Goal: Find specific page/section: Find specific page/section

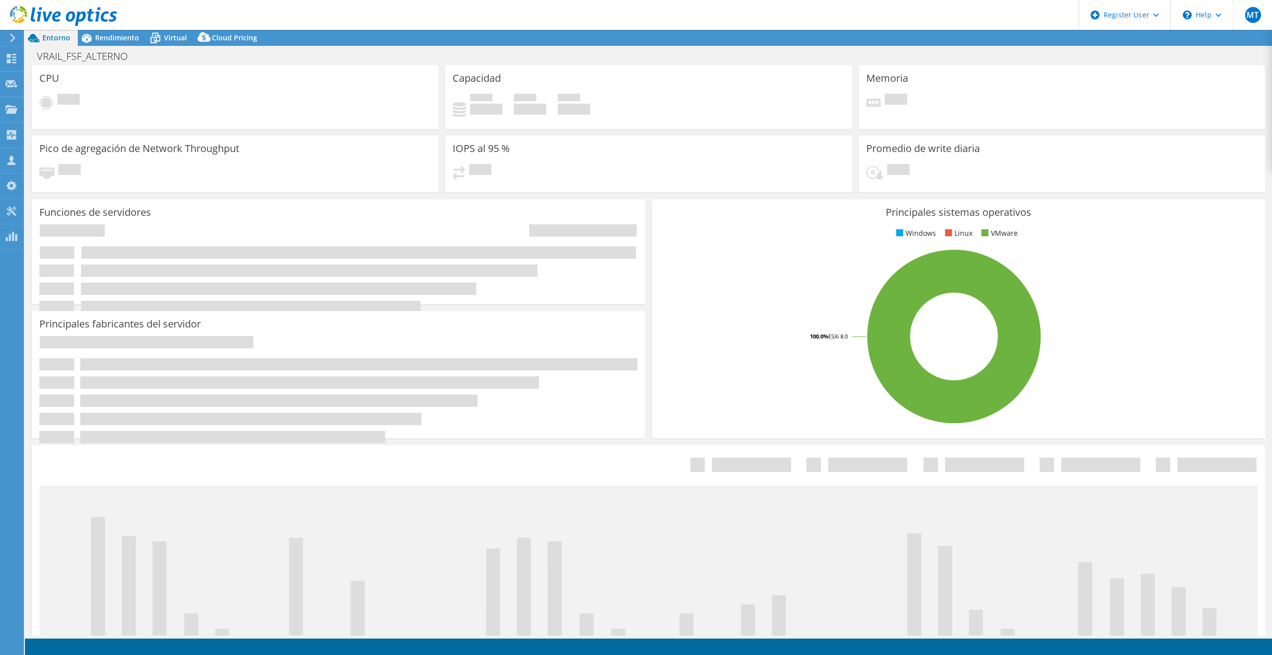
select select "USD"
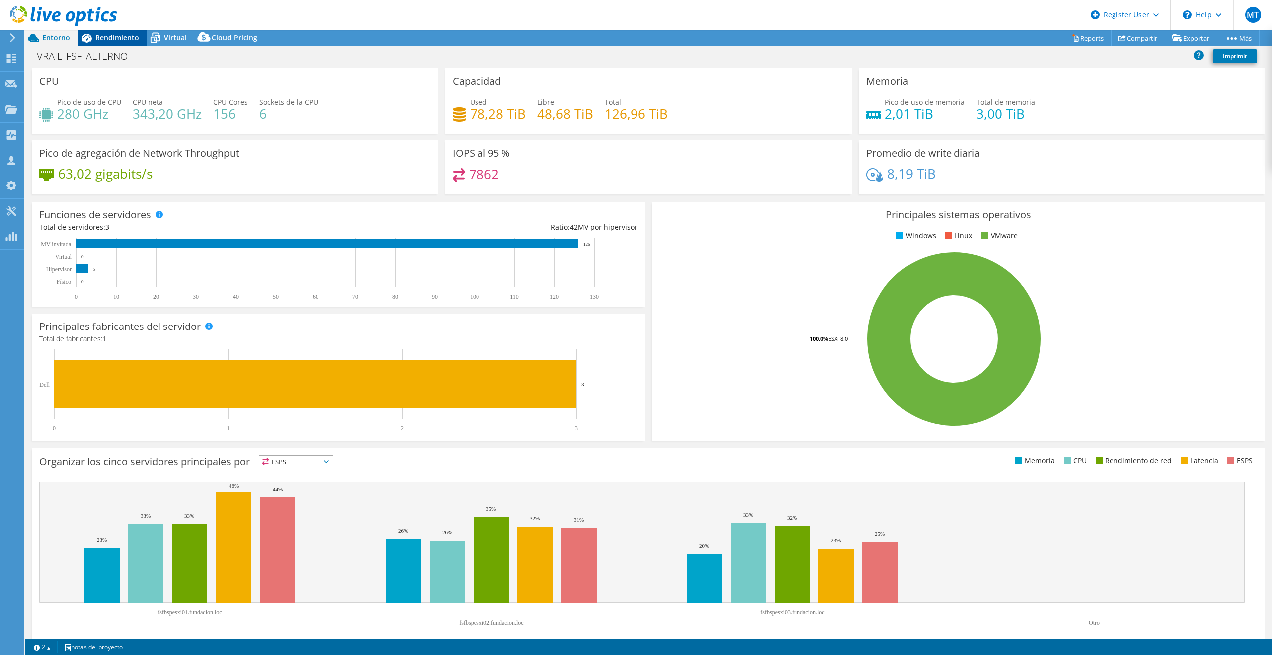
click at [105, 37] on span "Rendimiento" at bounding box center [117, 37] width 44 height 9
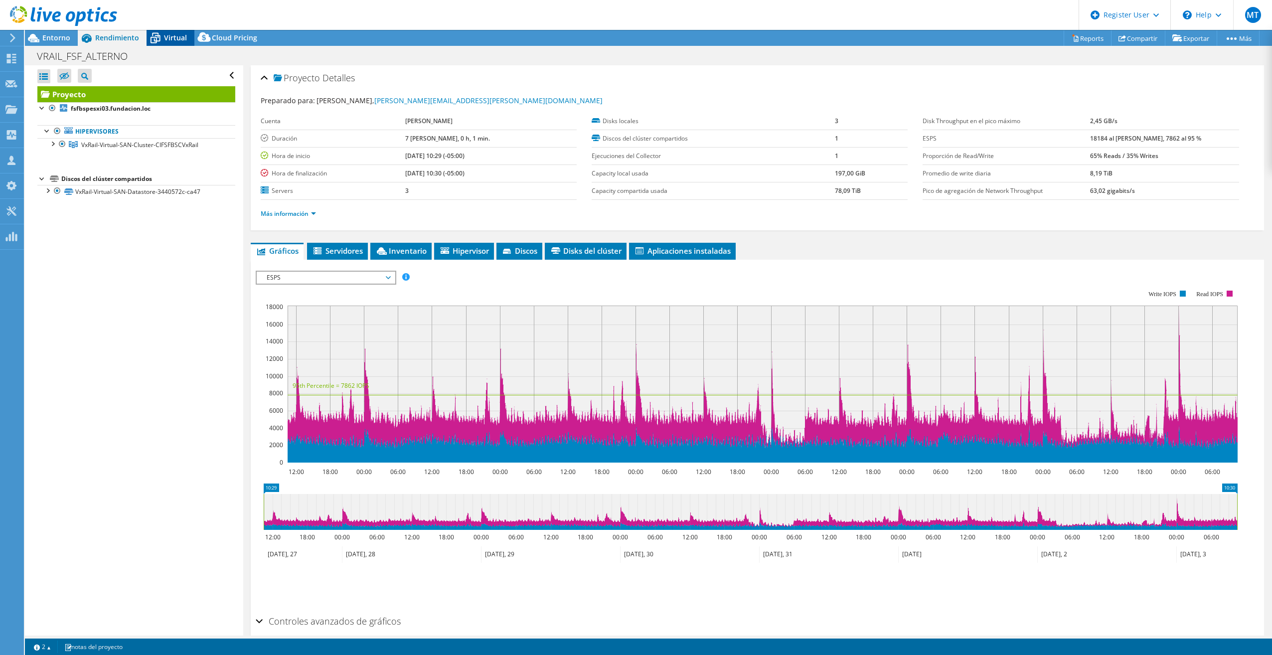
click at [159, 40] on icon at bounding box center [154, 37] width 17 height 17
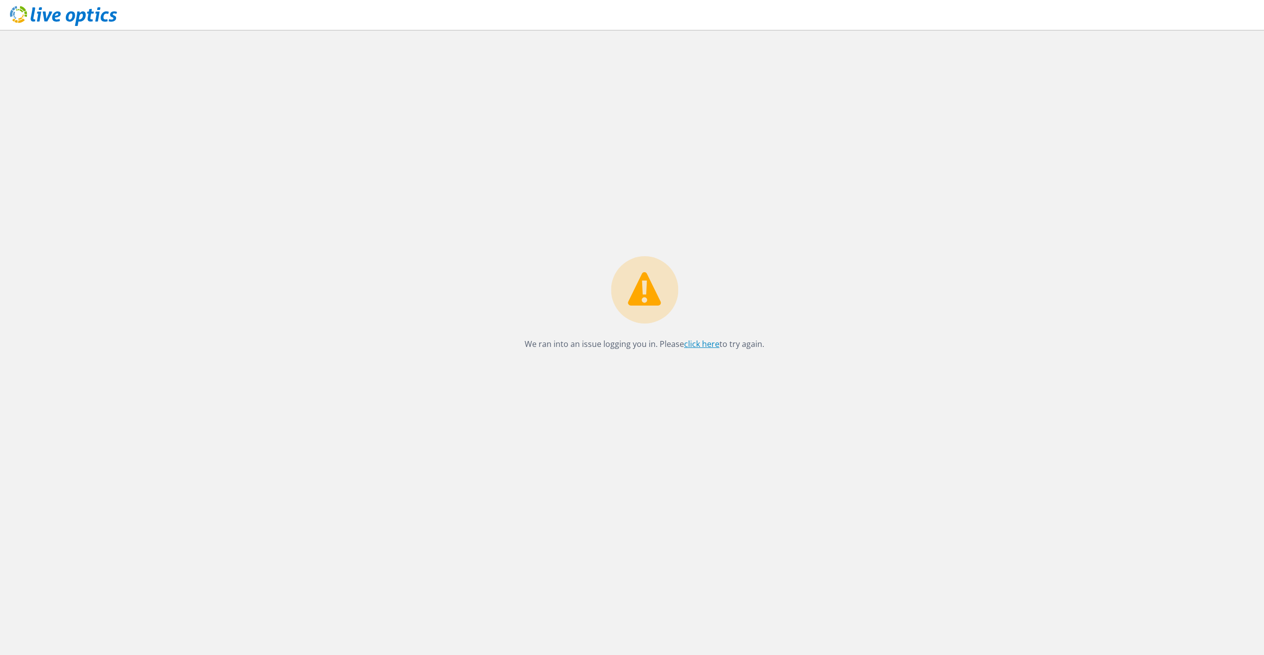
click at [687, 342] on link "click here" at bounding box center [701, 343] width 35 height 11
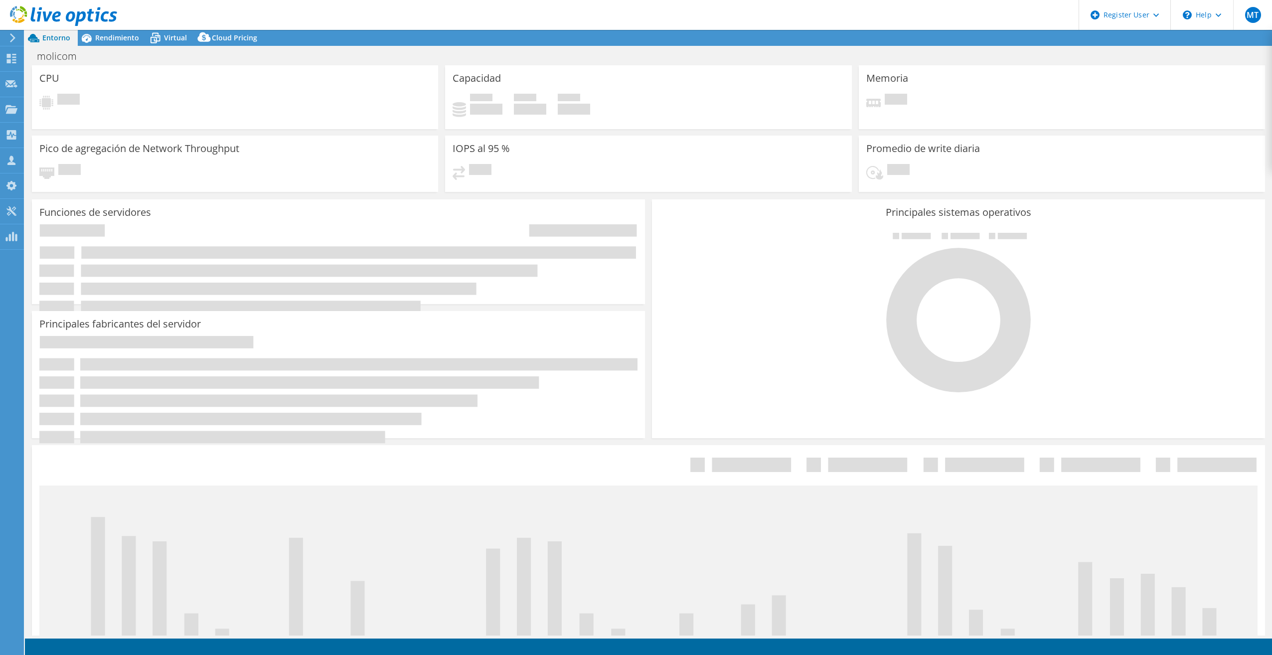
select select "USD"
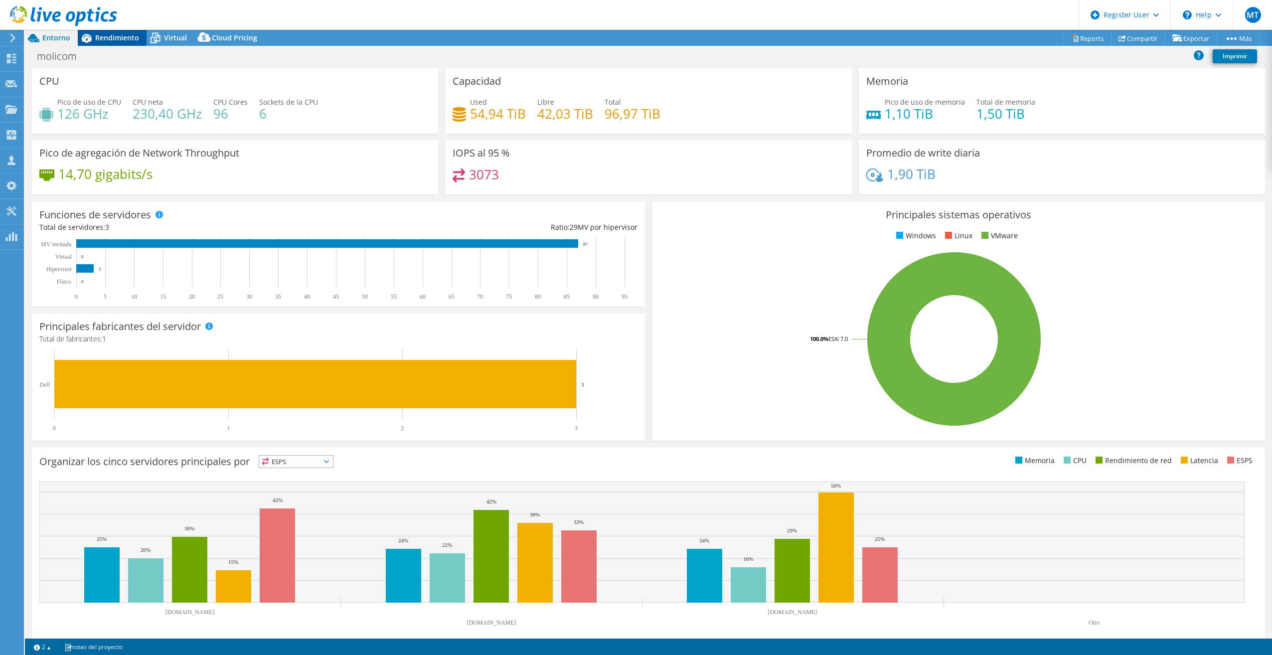
click at [120, 41] on span "Rendimiento" at bounding box center [117, 37] width 44 height 9
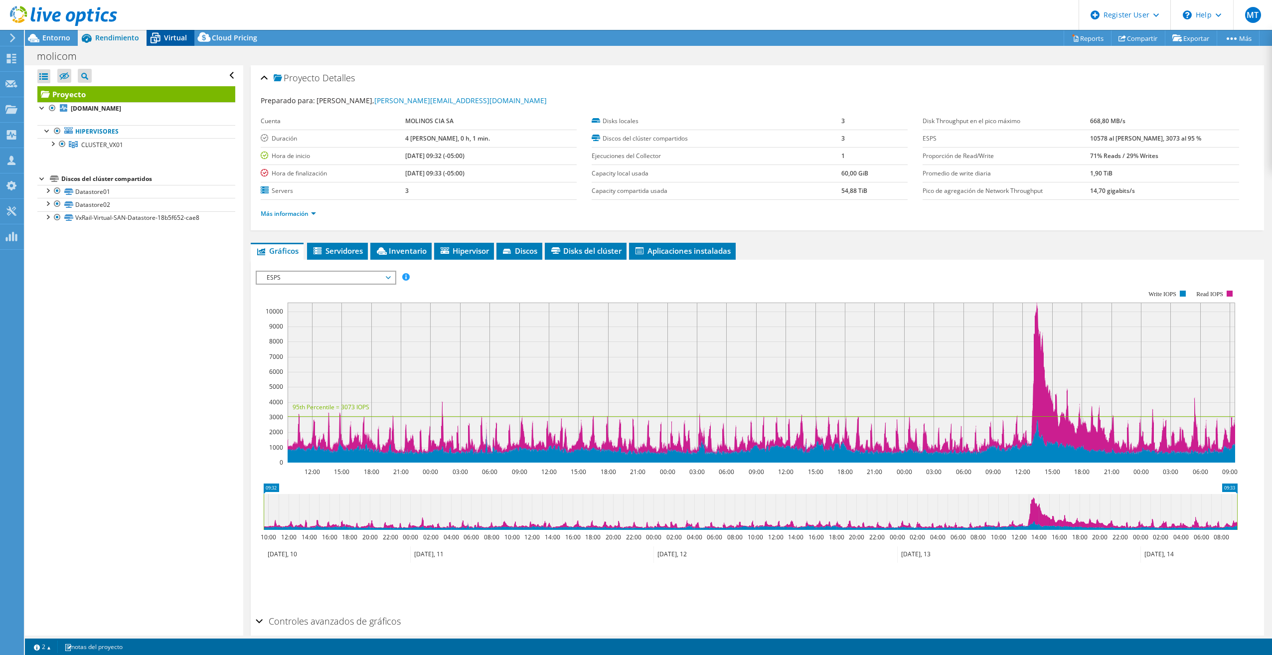
click at [169, 41] on span "Virtual" at bounding box center [175, 37] width 23 height 9
